Goal: Navigation & Orientation: Find specific page/section

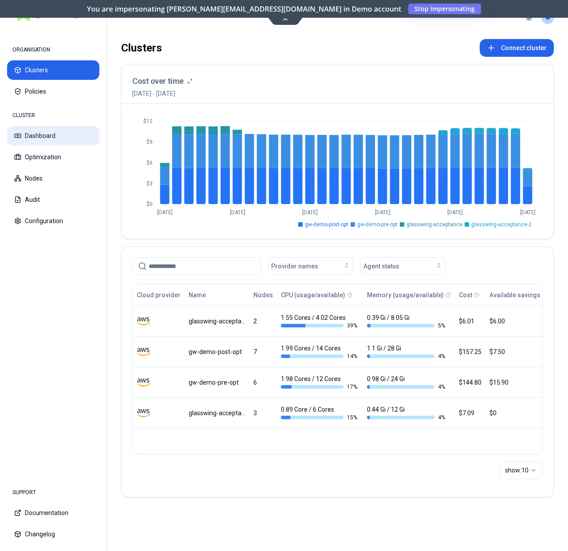
click at [51, 134] on button "Dashboard" at bounding box center [53, 136] width 92 height 20
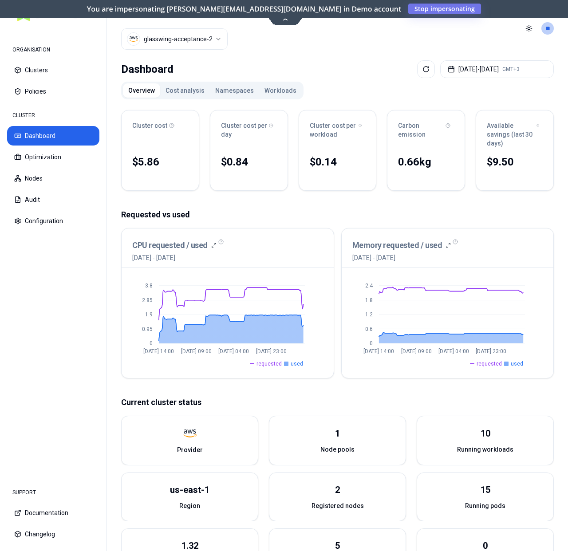
click at [176, 34] on html "ORGANISATION Clusters Policies CLUSTER Dashboard Optimization Nodes Audit Confi…" at bounding box center [284, 275] width 568 height 551
click at [274, 63] on html "ORGANISATION Clusters Policies CLUSTER Dashboard Optimization Nodes Audit Confi…" at bounding box center [284, 275] width 568 height 551
click at [184, 42] on html "ORGANISATION Clusters Policies CLUSTER Dashboard Optimization Nodes Audit Confi…" at bounding box center [284, 275] width 568 height 551
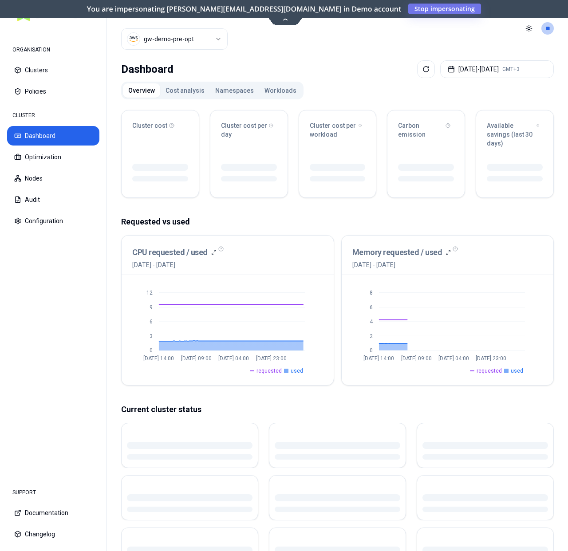
click at [188, 39] on html "ORGANISATION Clusters Policies CLUSTER Dashboard Optimization Nodes Audit Confi…" at bounding box center [284, 275] width 568 height 551
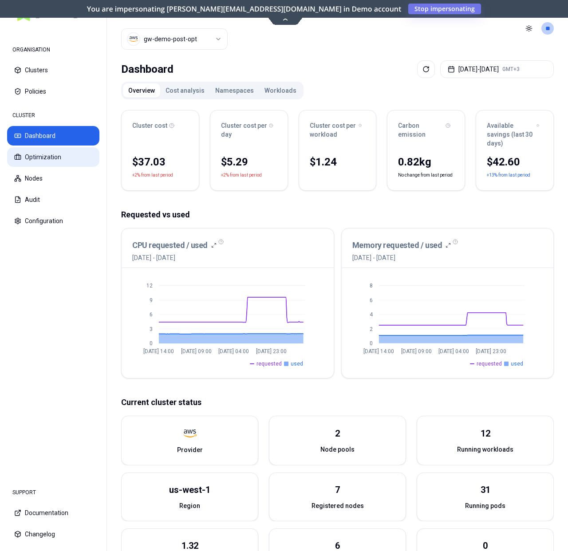
click at [56, 163] on button "Optimization" at bounding box center [53, 157] width 92 height 20
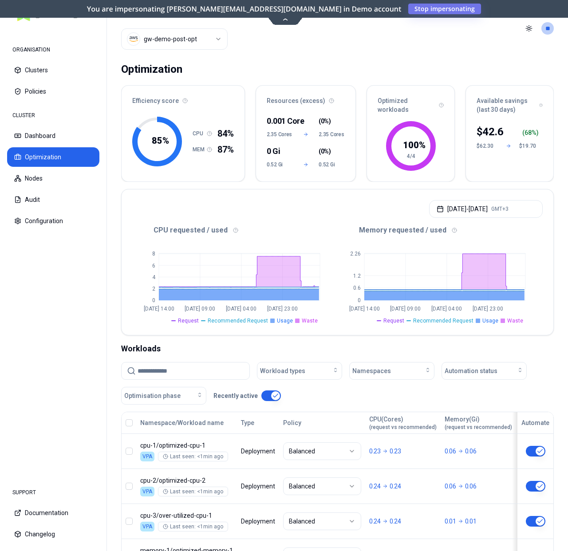
click at [188, 31] on html "ORGANISATION Clusters Policies CLUSTER Dashboard Optimization Nodes Audit Confi…" at bounding box center [284, 275] width 568 height 551
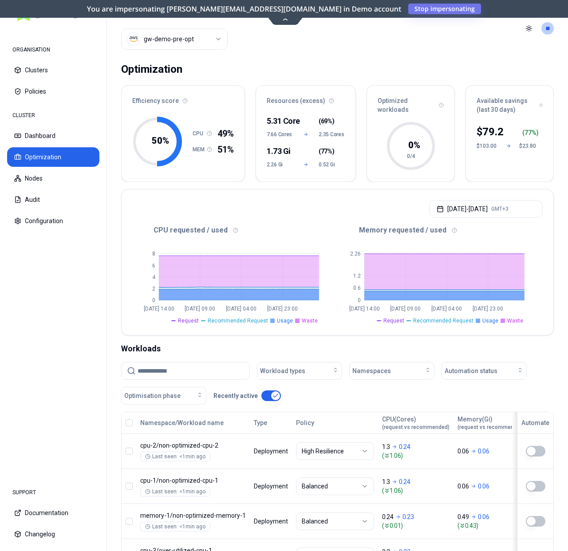
click at [187, 40] on html "ORGANISATION Clusters Policies CLUSTER Dashboard Optimization Nodes Audit Confi…" at bounding box center [284, 275] width 568 height 551
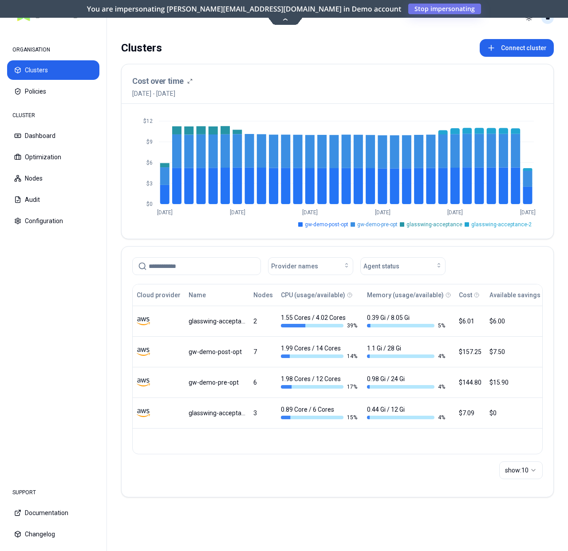
click at [547, 22] on html "ORGANISATION Clusters Policies CLUSTER Dashboard Optimization Nodes Audit Confi…" at bounding box center [284, 275] width 568 height 551
click at [482, 83] on div "[PERSON_NAME] [PERSON_NAME][EMAIL_ADDRESS][DOMAIN_NAME] Settings Logout" at bounding box center [503, 55] width 99 height 59
click at [482, 78] on div "Logout" at bounding box center [503, 76] width 95 height 14
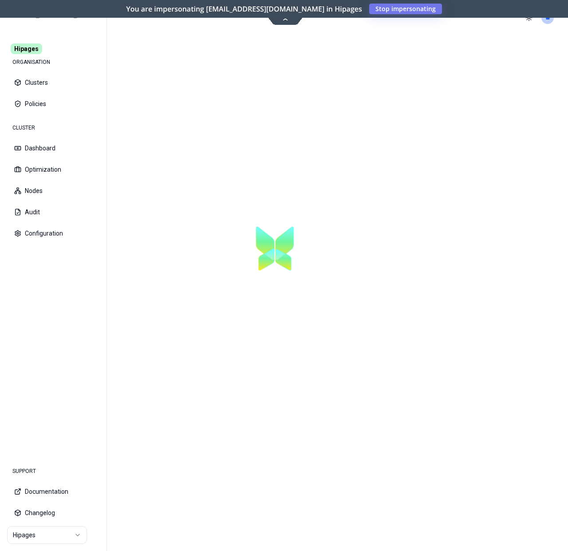
click at [60, 528] on html "Hipages ORGANISATION Clusters Policies CLUSTER Dashboard Optimization Nodes Aud…" at bounding box center [284, 275] width 568 height 551
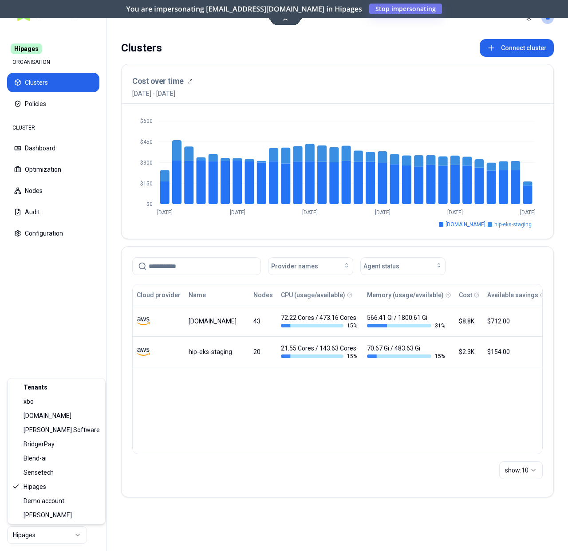
click at [221, 451] on html "Hipages ORGANISATION Clusters Policies CLUSTER Dashboard Optimization Nodes Aud…" at bounding box center [284, 275] width 568 height 551
click at [39, 532] on html "Hipages ORGANISATION Clusters Policies CLUSTER Dashboard Optimization Nodes Aud…" at bounding box center [284, 275] width 568 height 551
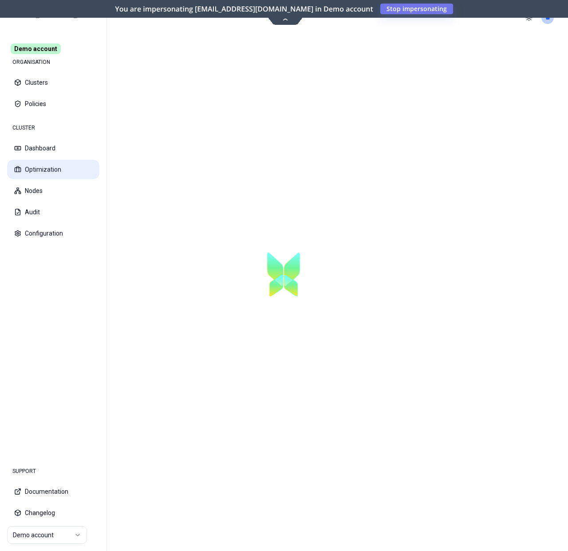
click at [47, 172] on button "Optimization" at bounding box center [53, 170] width 92 height 20
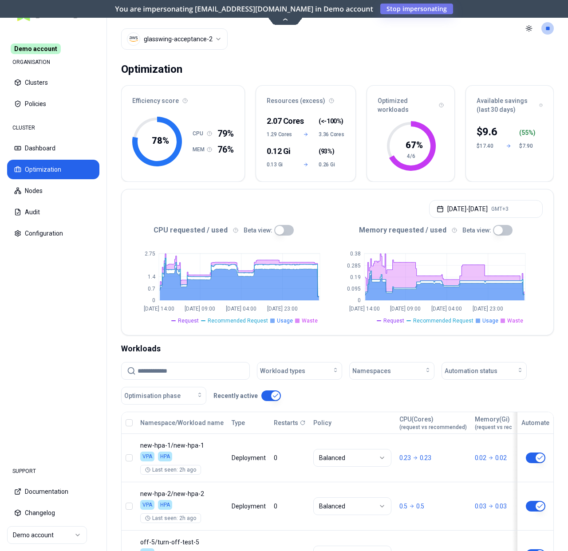
click at [191, 26] on div "Cluster glasswing-acceptance-2" at bounding box center [174, 28] width 106 height 57
click at [189, 31] on html "Demo account ORGANISATION Clusters Policies CLUSTER Dashboard Optimization Node…" at bounding box center [284, 275] width 568 height 551
click at [315, 63] on html "Demo account ORGANISATION Clusters Policies CLUSTER Dashboard Optimization Node…" at bounding box center [284, 275] width 568 height 551
click at [48, 82] on button "Clusters" at bounding box center [53, 83] width 92 height 20
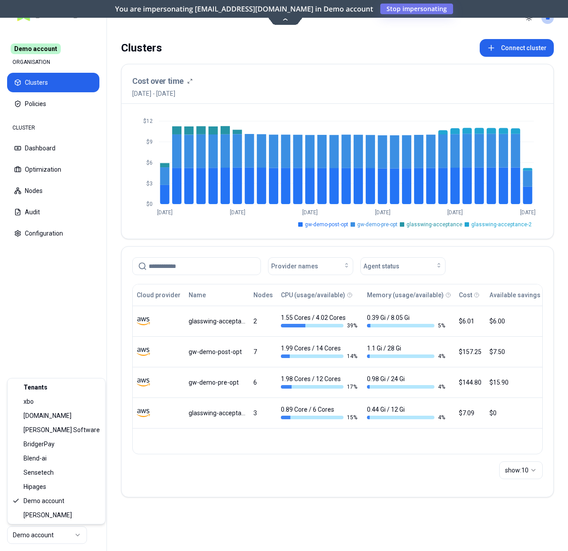
click at [73, 532] on html "Demo account ORGANISATION Clusters Policies CLUSTER Dashboard Optimization Node…" at bounding box center [284, 275] width 568 height 551
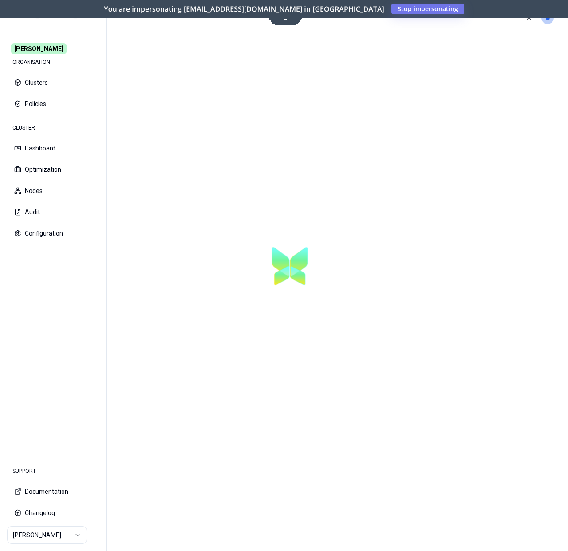
click at [59, 531] on html "[PERSON_NAME] ORGANISATION Clusters Policies CLUSTER Dashboard Optimization Nod…" at bounding box center [284, 275] width 568 height 551
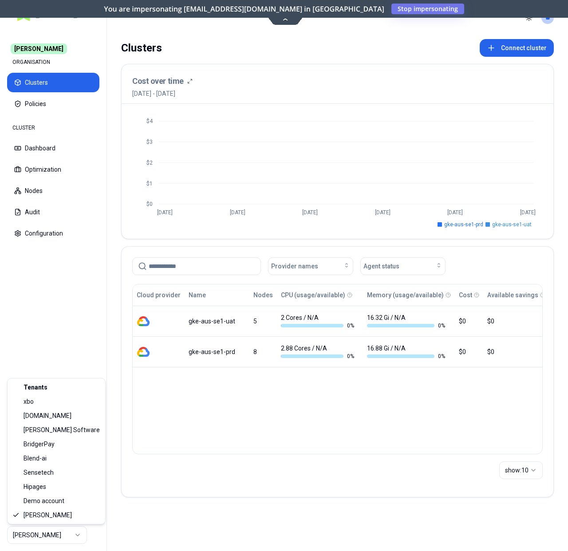
click at [79, 337] on html "[PERSON_NAME] ORGANISATION Clusters Policies CLUSTER Dashboard Optimization Nod…" at bounding box center [284, 275] width 568 height 551
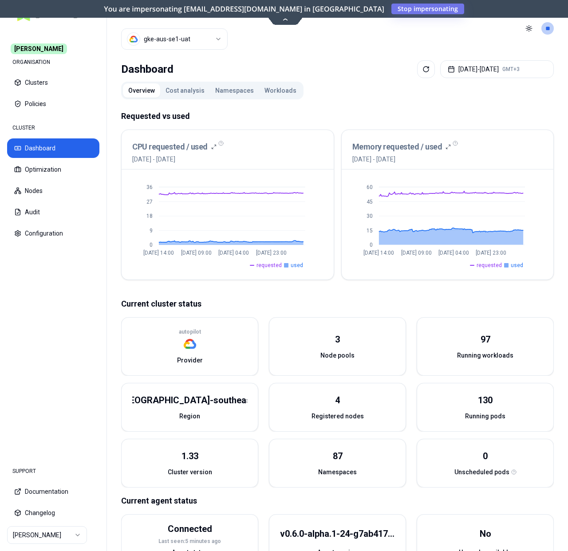
click at [170, 43] on html "[PERSON_NAME] ORGANISATION Clusters Policies CLUSTER Dashboard Optimization Nod…" at bounding box center [284, 275] width 568 height 551
click at [336, 51] on html "[PERSON_NAME] ORGANISATION Clusters Policies CLUSTER Dashboard Optimization Nod…" at bounding box center [284, 275] width 568 height 551
click at [37, 533] on html "[PERSON_NAME] ORGANISATION Clusters Policies CLUSTER Dashboard Optimization Nod…" at bounding box center [284, 275] width 568 height 551
click at [81, 313] on html "[PERSON_NAME] ORGANISATION Clusters Policies CLUSTER Dashboard Optimization Nod…" at bounding box center [284, 275] width 568 height 551
